Goal: Task Accomplishment & Management: Manage account settings

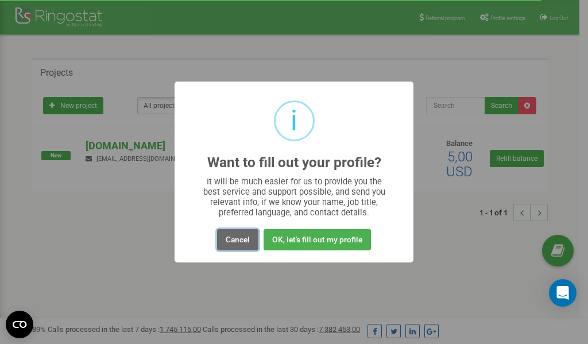
click at [237, 240] on button "Cancel" at bounding box center [237, 239] width 41 height 21
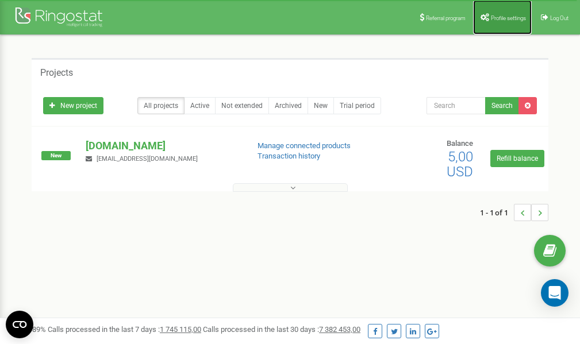
click at [508, 17] on span "Profile settings" at bounding box center [508, 18] width 35 height 6
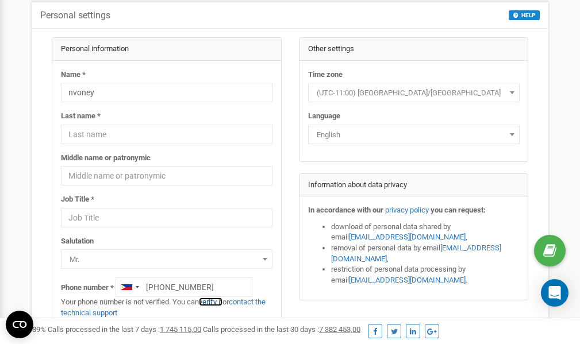
click at [218, 302] on link "verify it" at bounding box center [211, 302] width 24 height 9
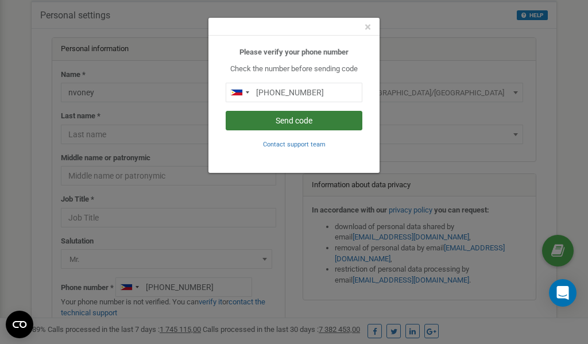
click at [297, 122] on button "Send code" at bounding box center [294, 121] width 137 height 20
